Goal: Task Accomplishment & Management: Complete application form

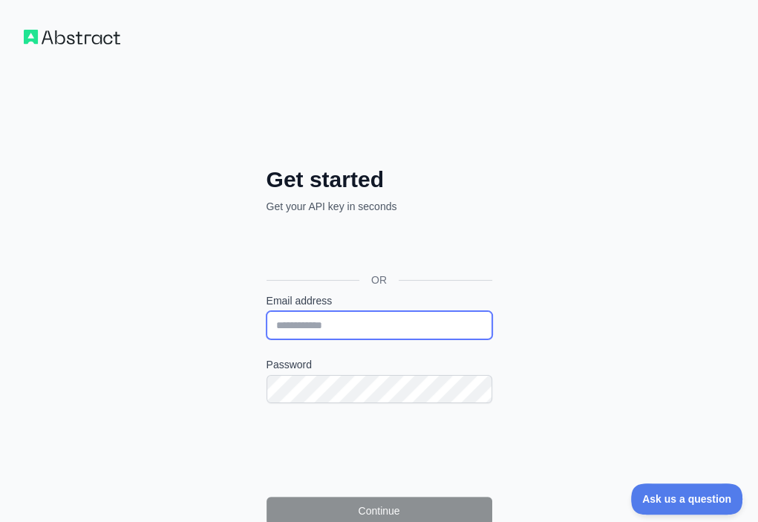
click at [266, 311] on input "Email address" at bounding box center [379, 325] width 226 height 28
paste input "**********"
type input "**********"
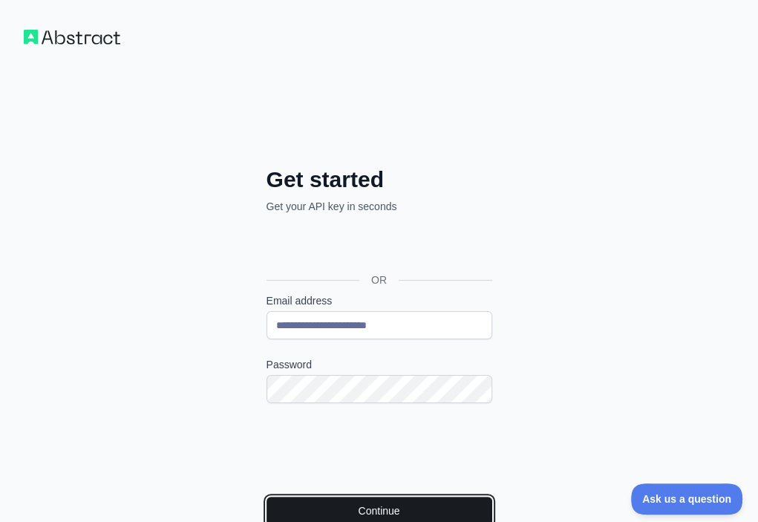
click at [266, 496] on button "Continue" at bounding box center [379, 510] width 226 height 28
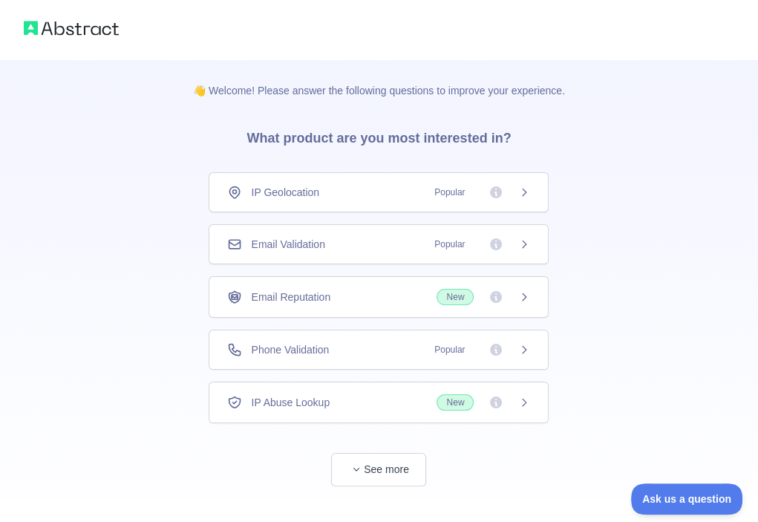
click at [362, 241] on div "Email Validation Popular" at bounding box center [378, 244] width 303 height 15
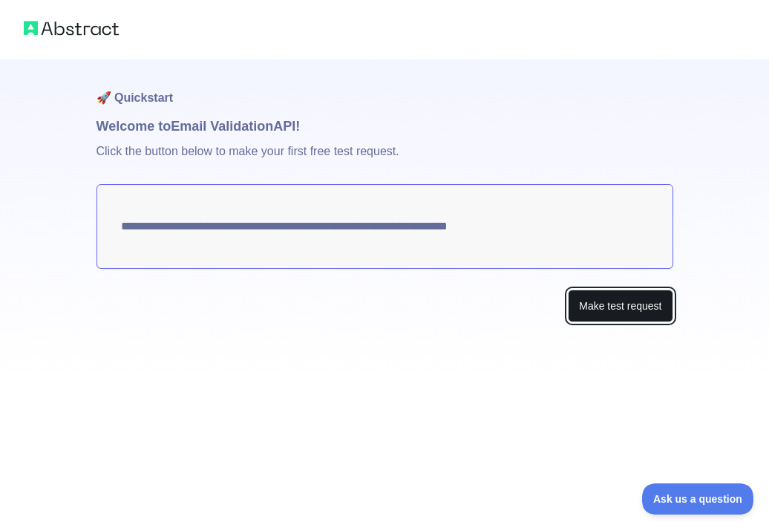
click at [620, 311] on button "Make test request" at bounding box center [620, 305] width 105 height 33
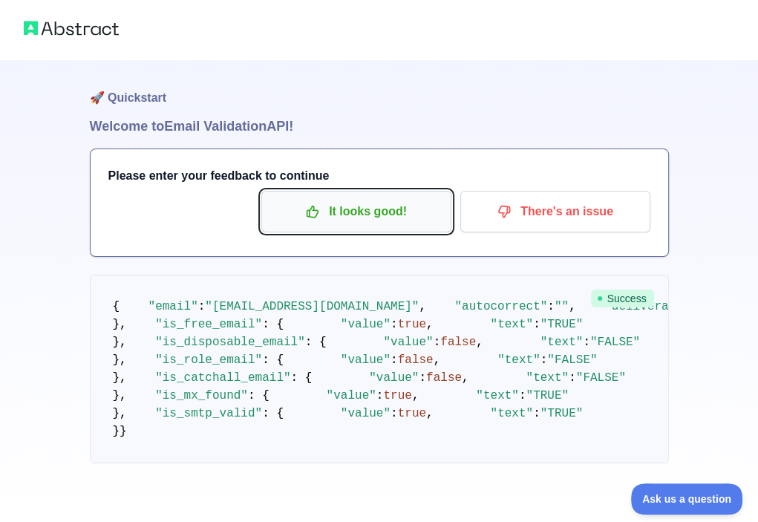
click at [330, 224] on button "It looks good!" at bounding box center [356, 212] width 190 height 42
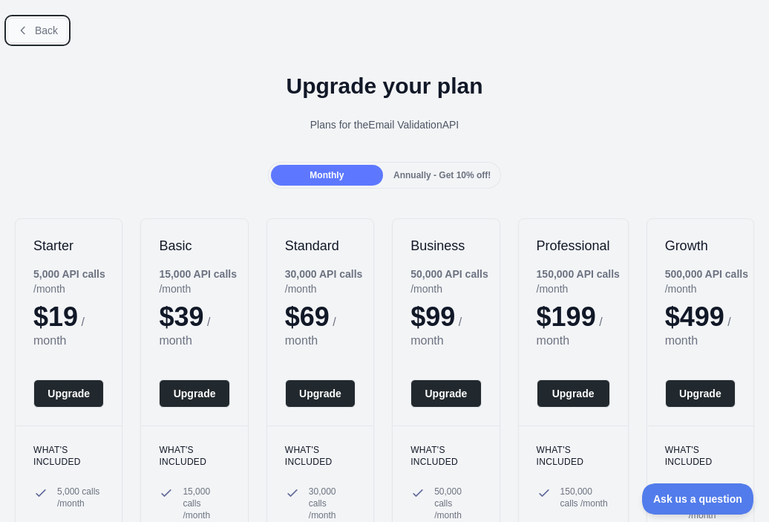
click at [42, 32] on span "Back" at bounding box center [46, 30] width 23 height 12
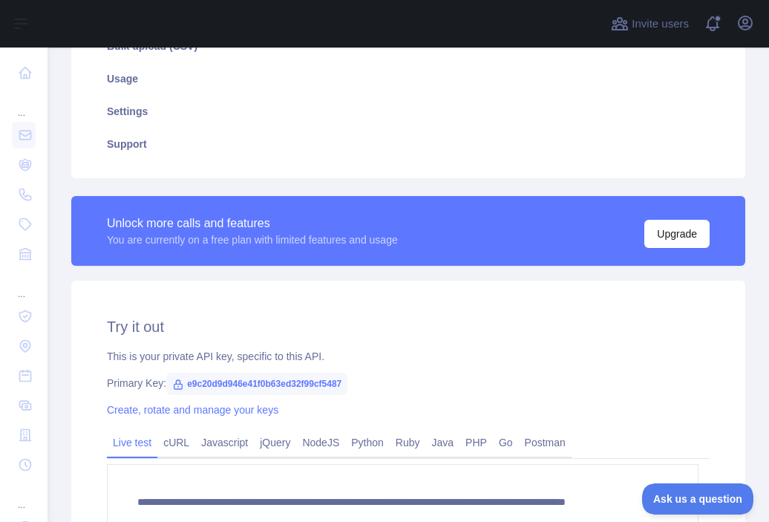
scroll to position [297, 0]
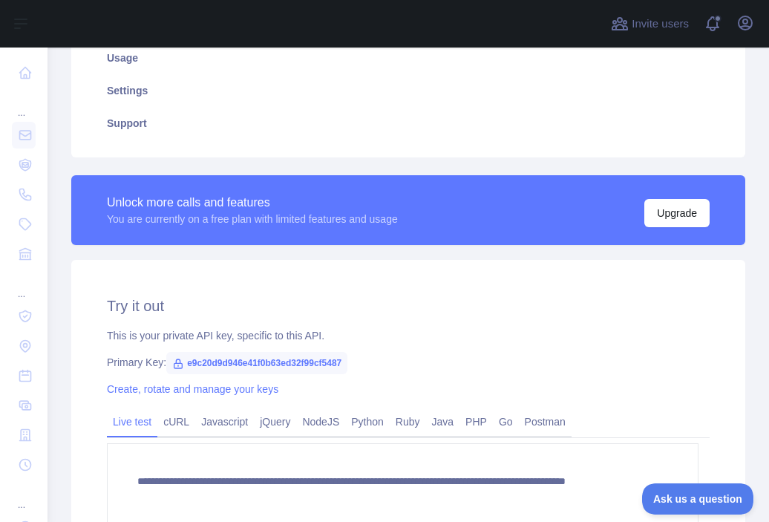
click at [291, 368] on span "e9c20d9d946e41f0b63ed32f99cf5487" at bounding box center [256, 363] width 181 height 22
copy span "e9c20d9d946e41f0b63ed32f99cf5487"
